Goal: Navigation & Orientation: Understand site structure

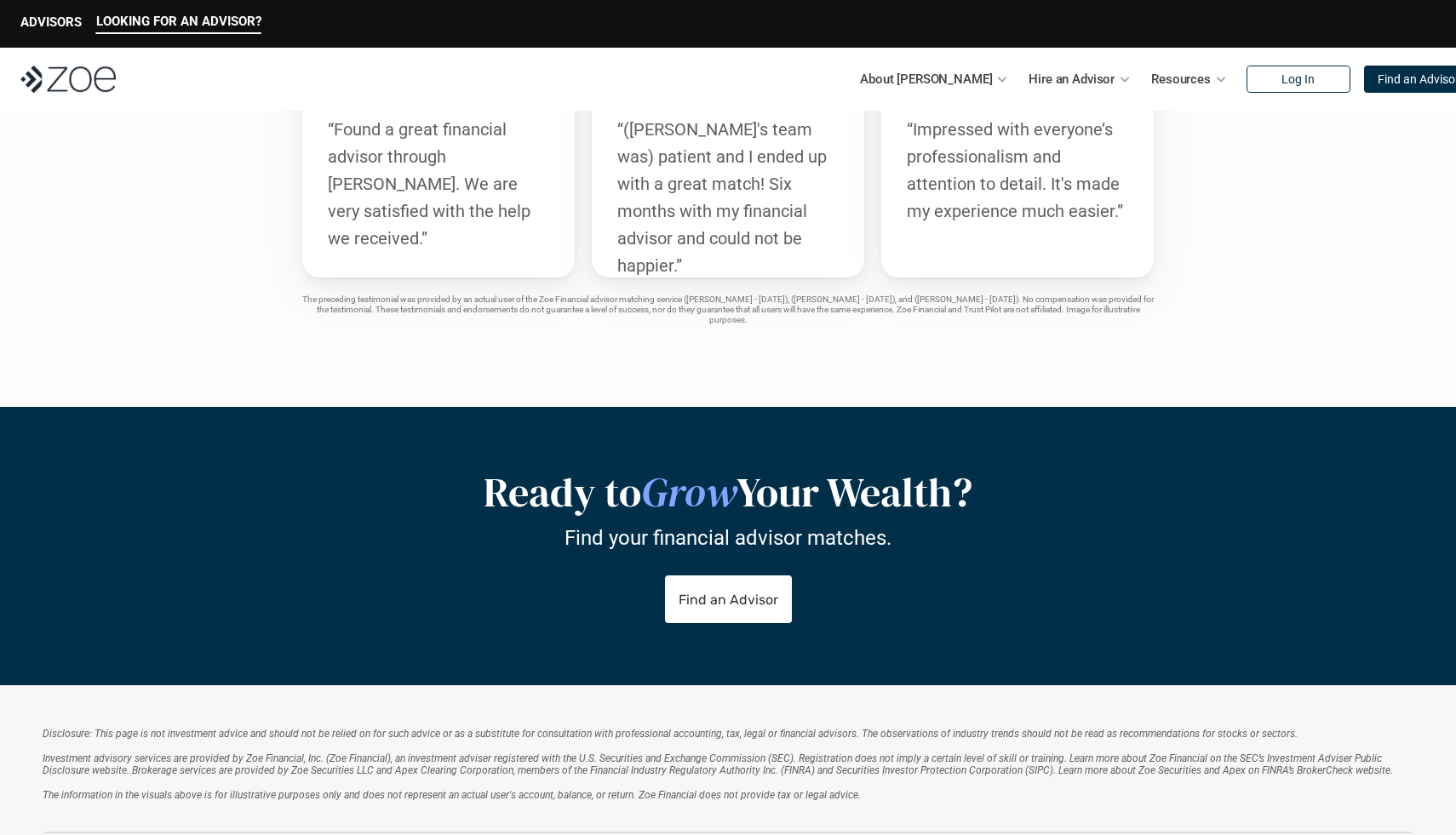
scroll to position [3515, 0]
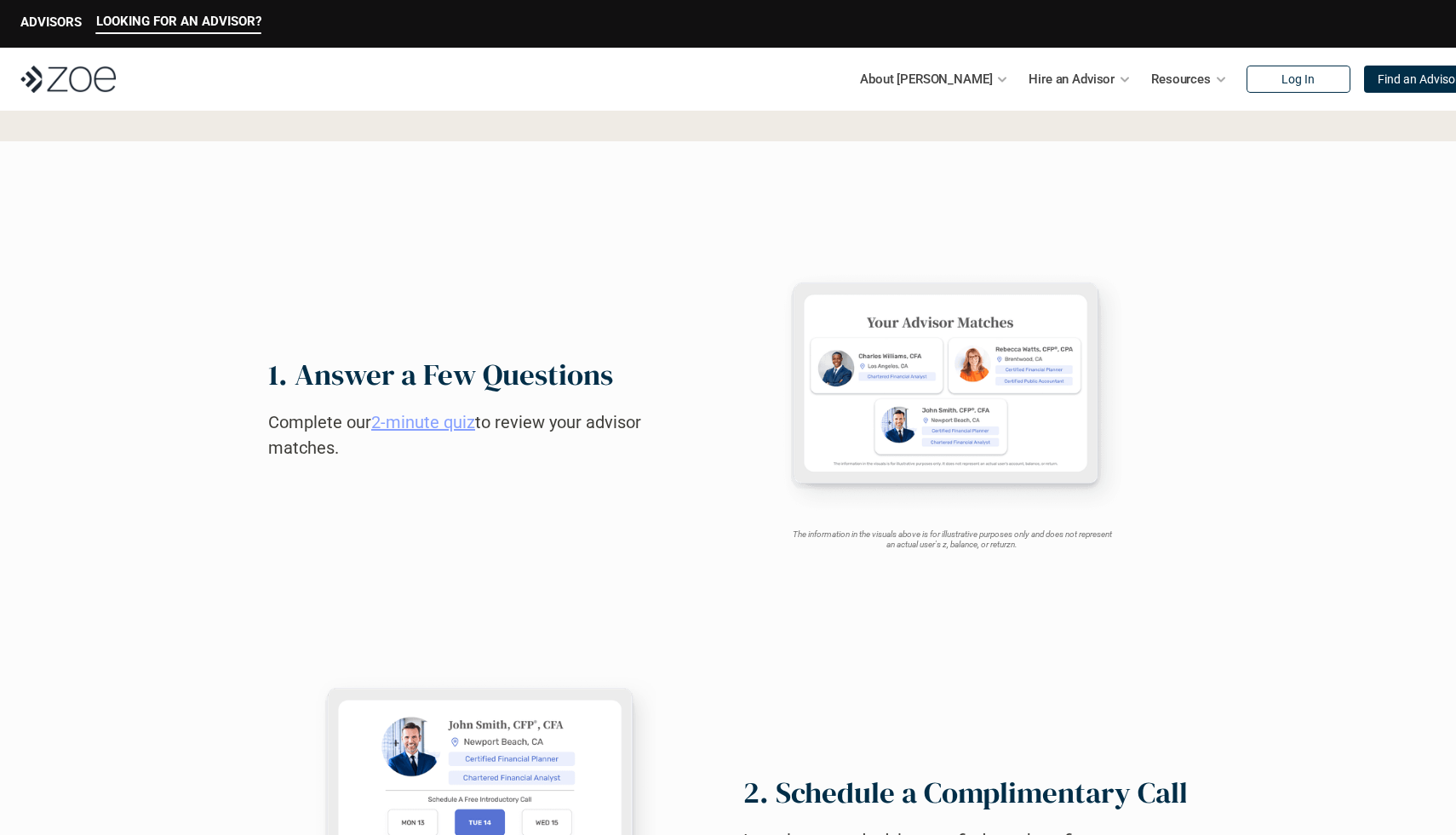
scroll to position [662, 0]
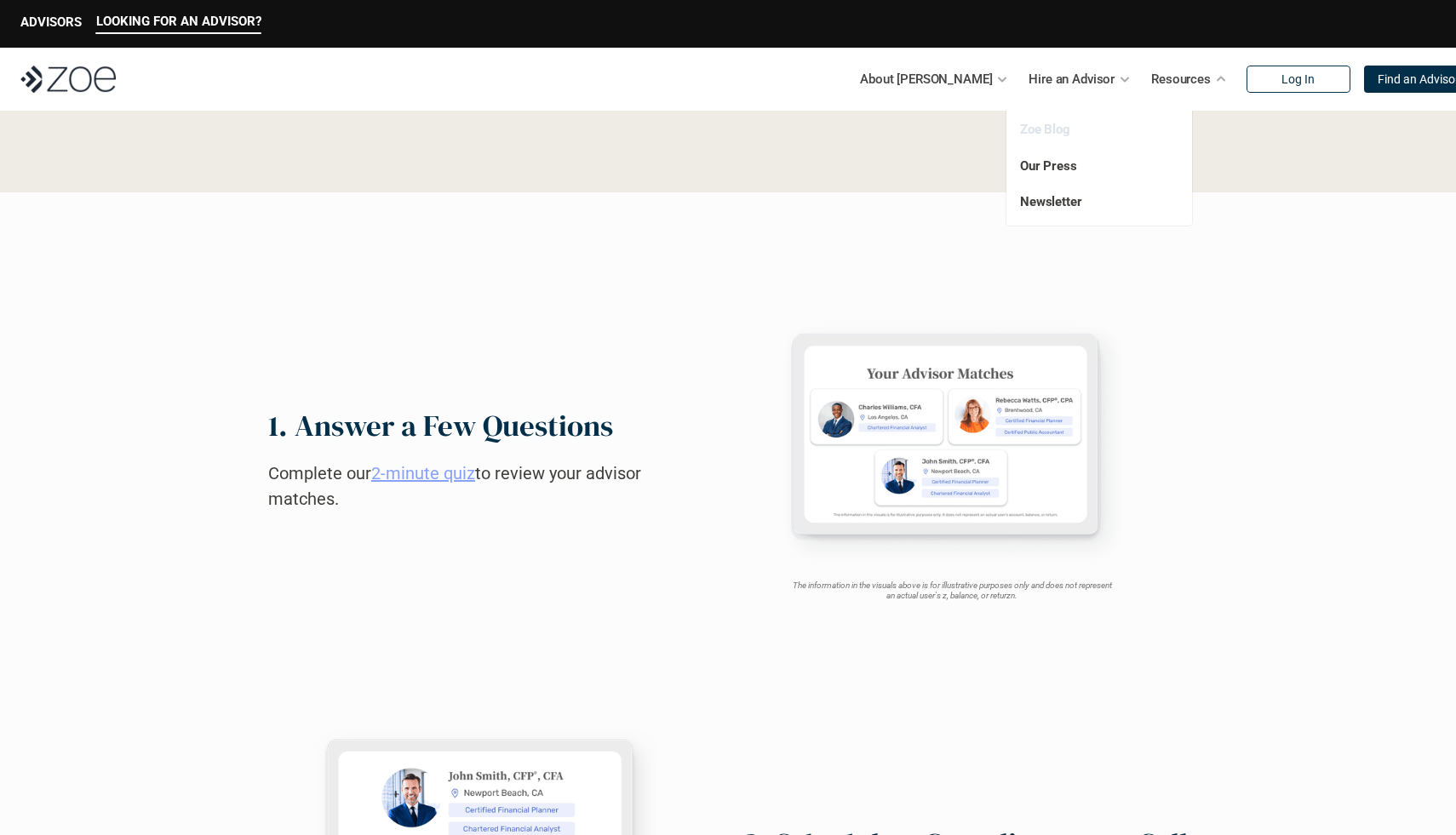
click at [1060, 132] on link "Zoe Blog" at bounding box center [1045, 130] width 50 height 15
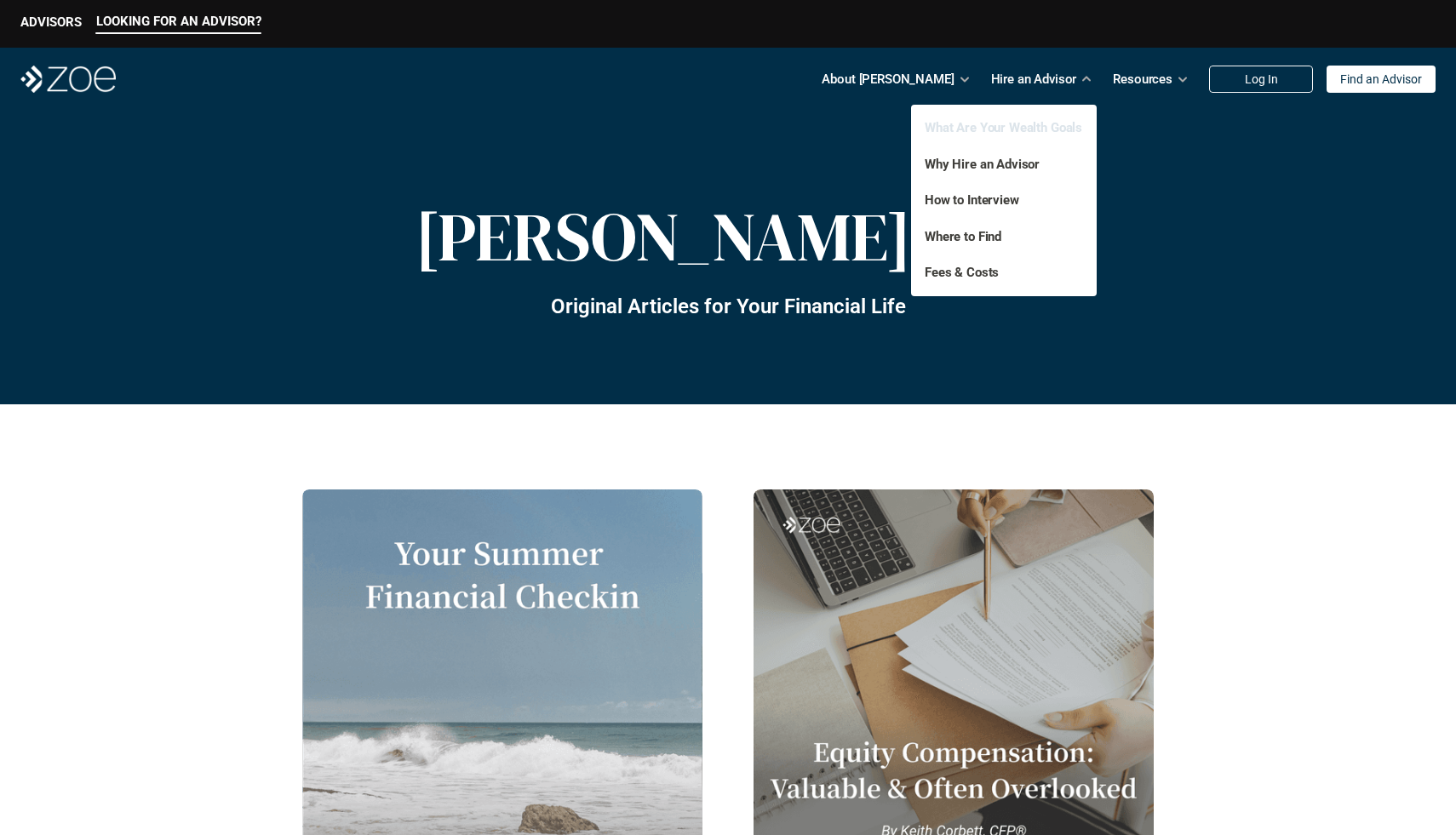
click at [1016, 129] on link "What Are Your Wealth Goals" at bounding box center [1003, 128] width 157 height 15
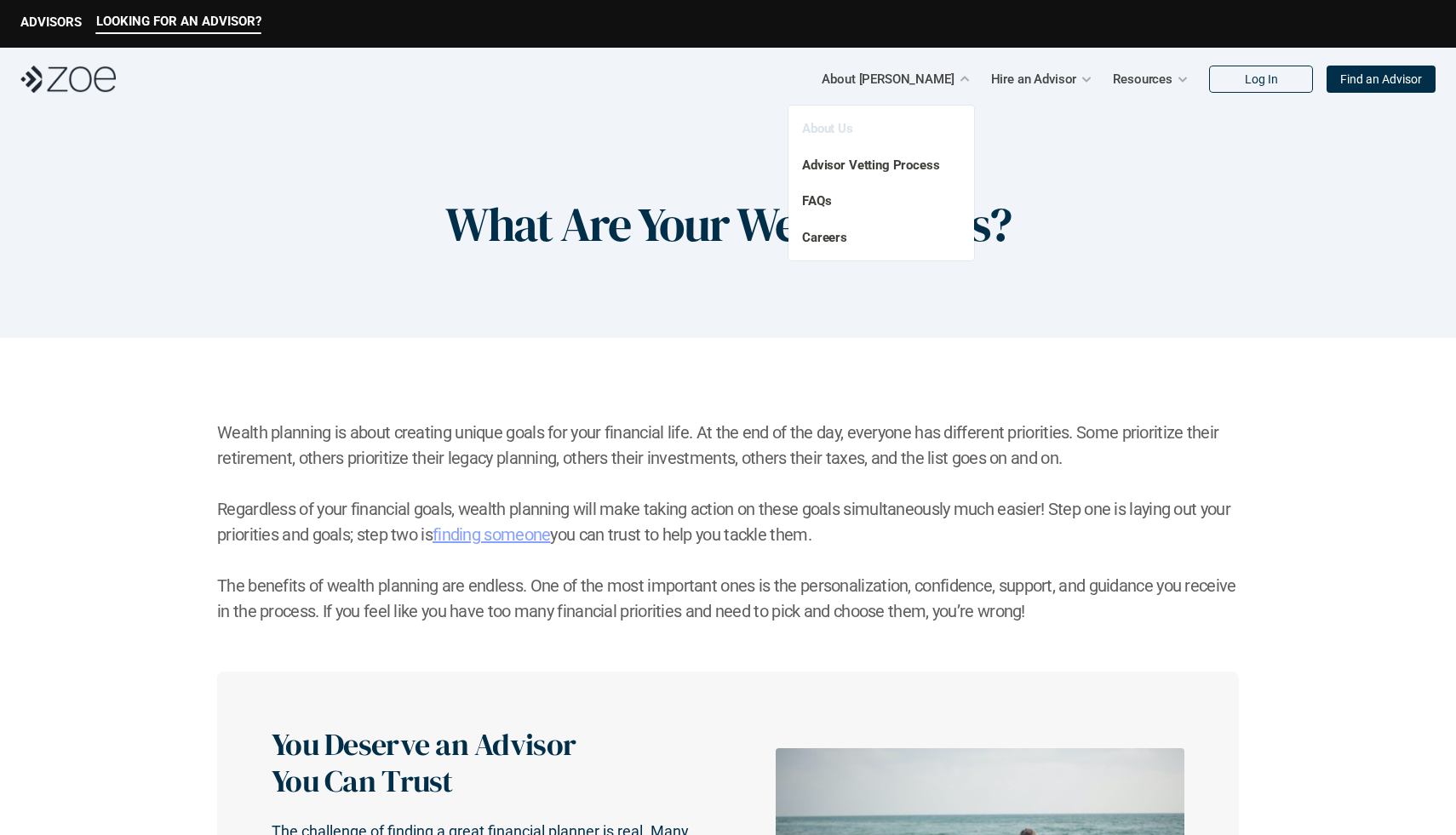
click at [835, 130] on link "About Us" at bounding box center [827, 129] width 51 height 15
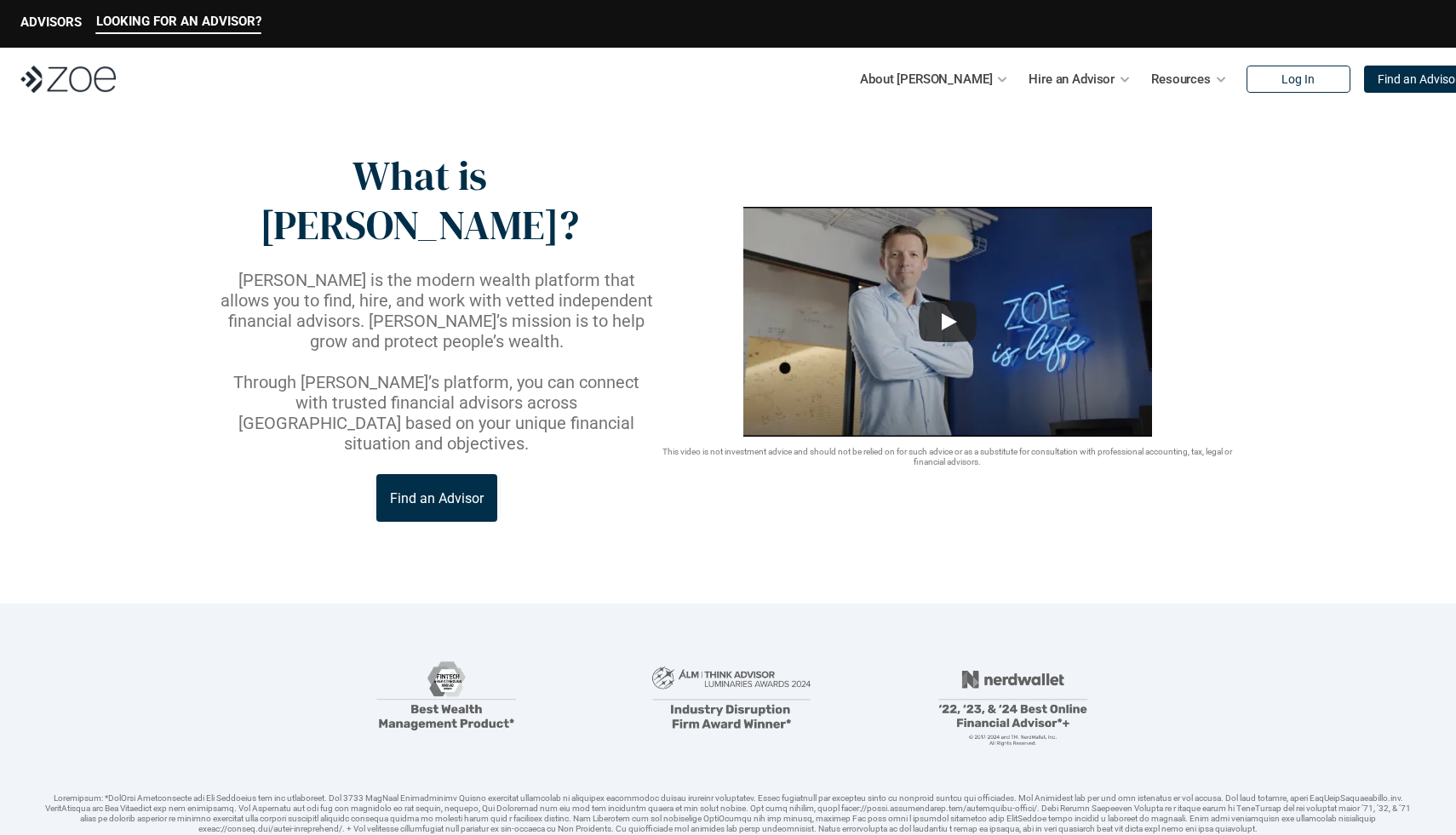
click at [80, 98] on div "About Zoe Hire an Advisor Resources Log In Find an Advisor" at bounding box center [728, 79] width 1456 height 63
click at [98, 85] on img at bounding box center [68, 79] width 96 height 27
